Goal: Navigation & Orientation: Understand site structure

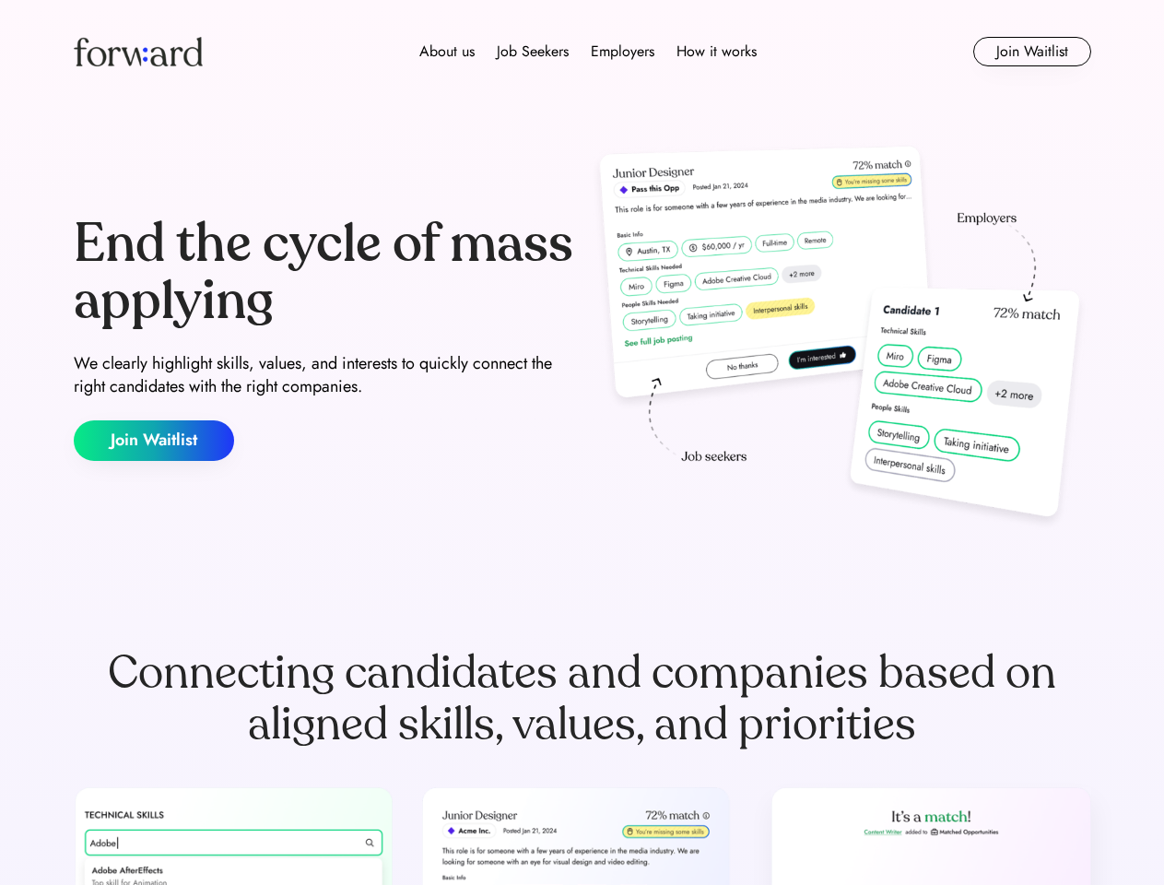
click at [582, 442] on div "End the cycle of mass applying We clearly highlight skills, values, and interes…" at bounding box center [583, 338] width 1018 height 396
click at [583, 52] on div "About us Job Seekers Employers How it works" at bounding box center [588, 52] width 726 height 22
click at [138, 52] on img at bounding box center [138, 51] width 129 height 29
click at [588, 52] on div "About us Job Seekers Employers How it works" at bounding box center [588, 52] width 726 height 22
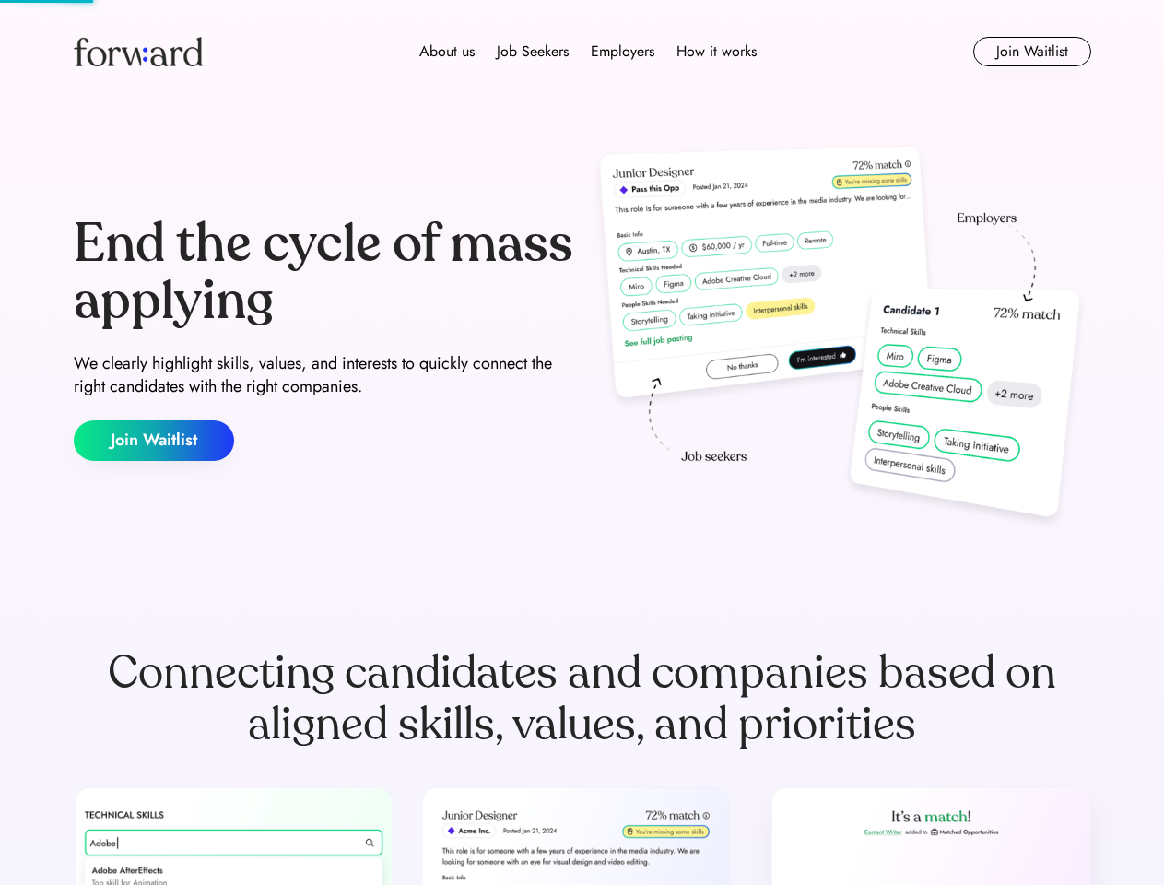
click at [447, 52] on div "About us" at bounding box center [446, 52] width 55 height 22
click at [533, 52] on div "Job Seekers" at bounding box center [533, 52] width 72 height 22
click at [622, 52] on div "Employers" at bounding box center [623, 52] width 64 height 22
click at [715, 52] on div "How it works" at bounding box center [717, 52] width 80 height 22
click at [1032, 52] on button "Join Waitlist" at bounding box center [1032, 51] width 118 height 29
